Goal: Task Accomplishment & Management: Manage account settings

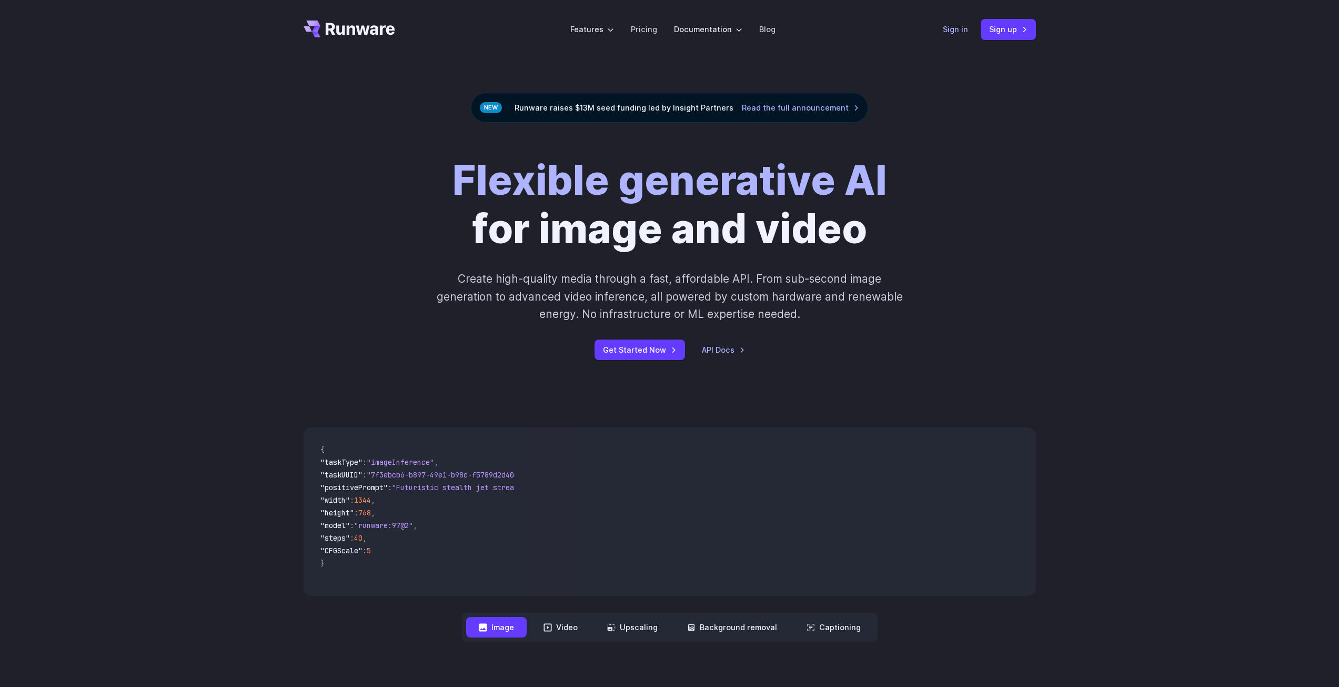
click at [956, 27] on link "Sign in" at bounding box center [955, 29] width 25 height 12
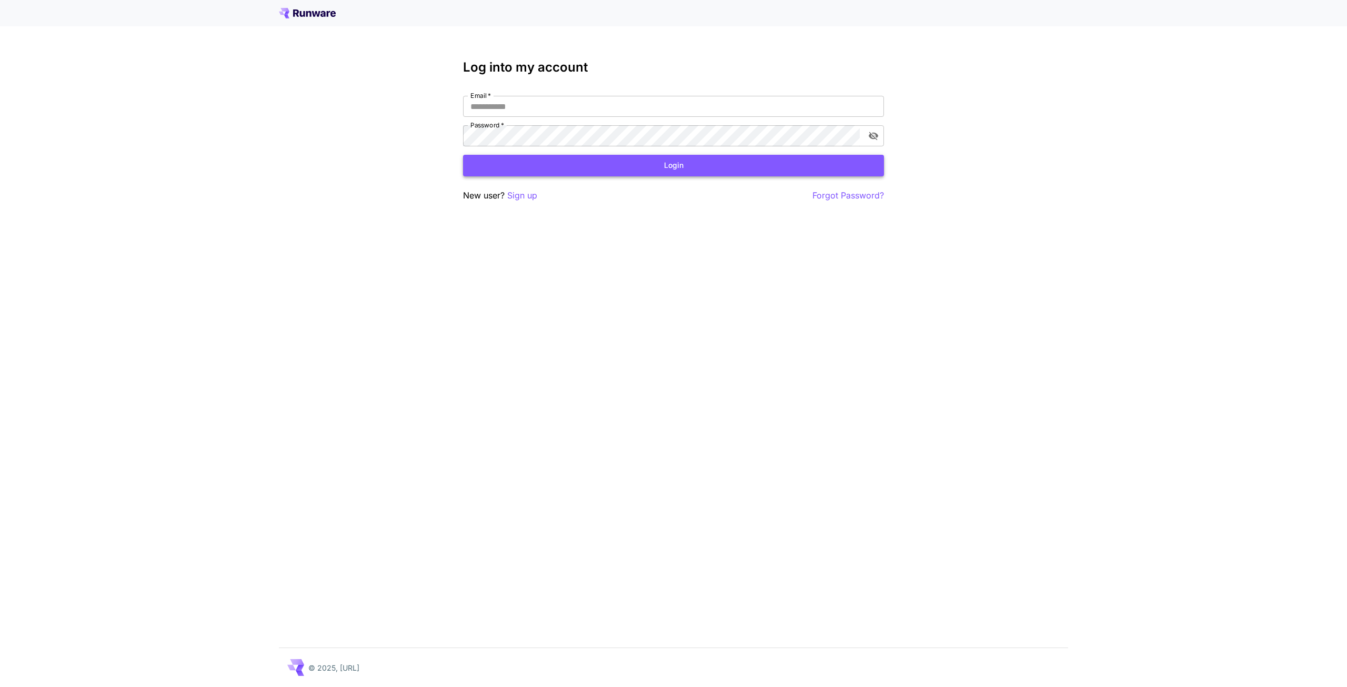
type input "**********"
click at [568, 171] on button "Login" at bounding box center [673, 166] width 421 height 22
